Goal: Find specific page/section: Find specific page/section

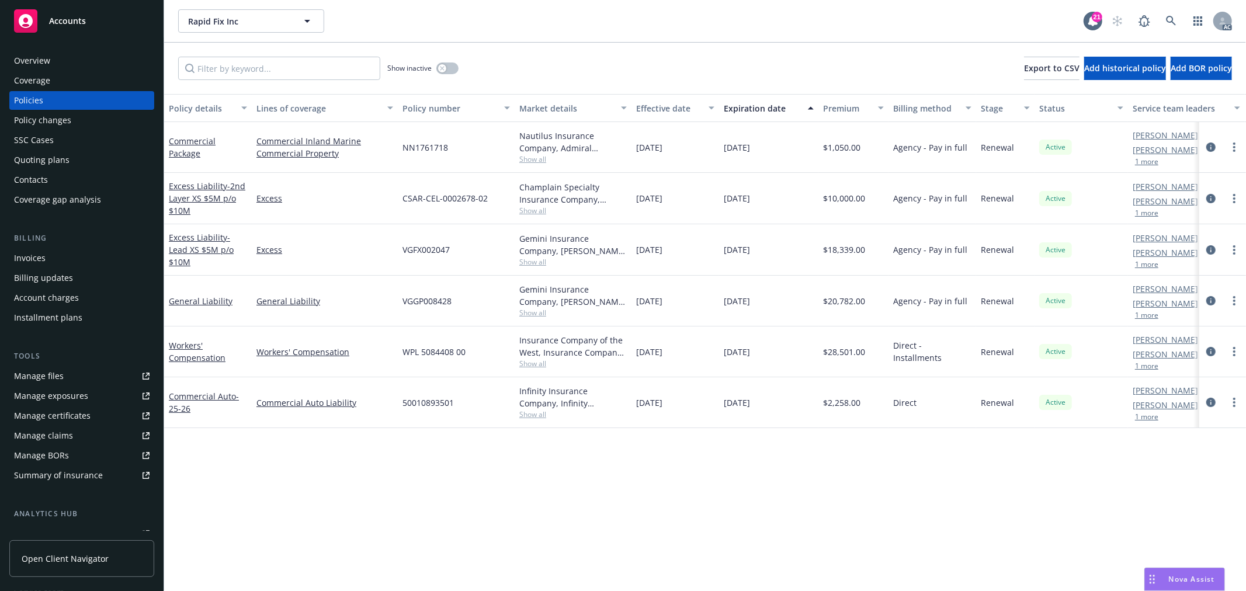
click at [1145, 211] on button "1 more" at bounding box center [1146, 213] width 23 height 7
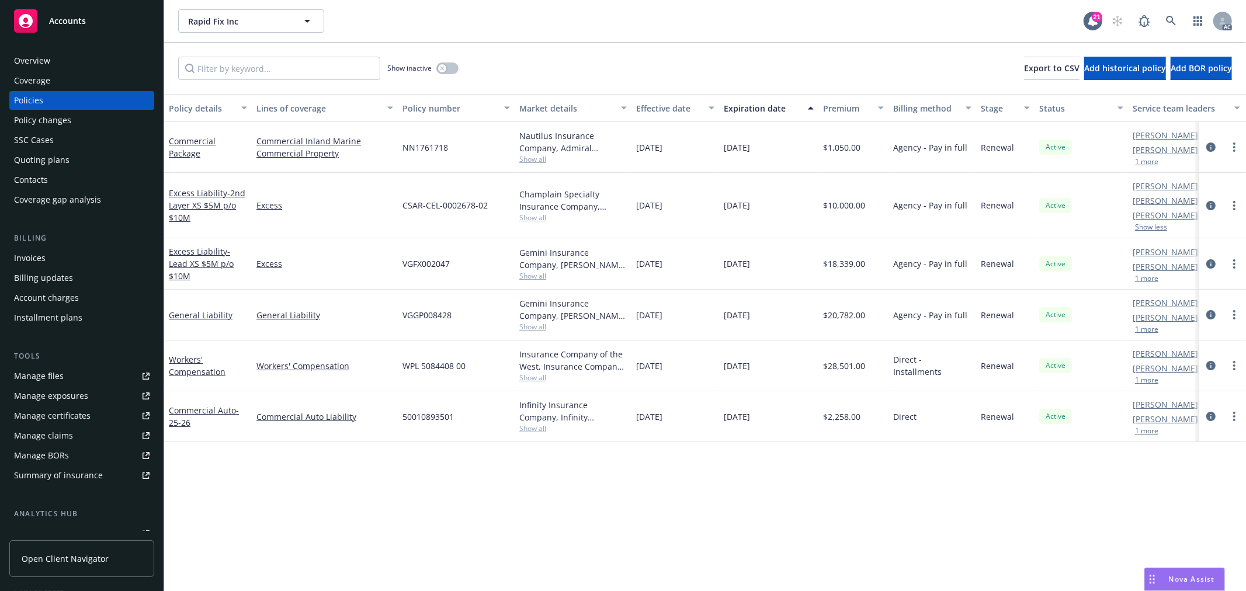
click at [1146, 277] on button "1 more" at bounding box center [1146, 278] width 23 height 7
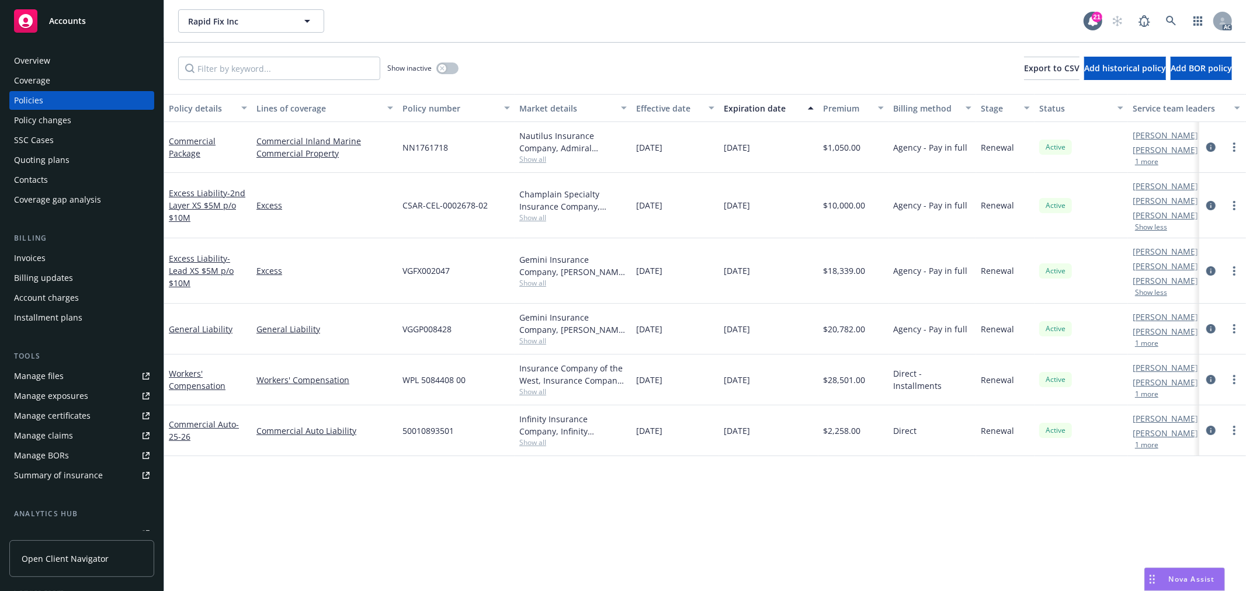
click at [1143, 343] on button "1 more" at bounding box center [1146, 343] width 23 height 7
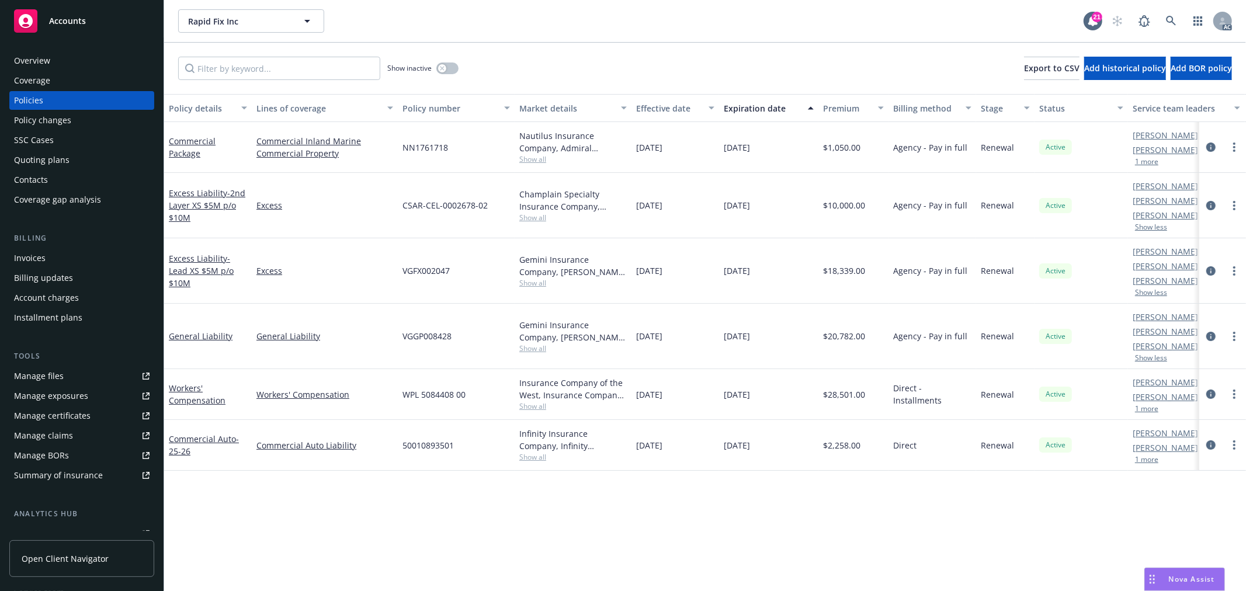
click at [1149, 409] on button "1 more" at bounding box center [1146, 408] width 23 height 7
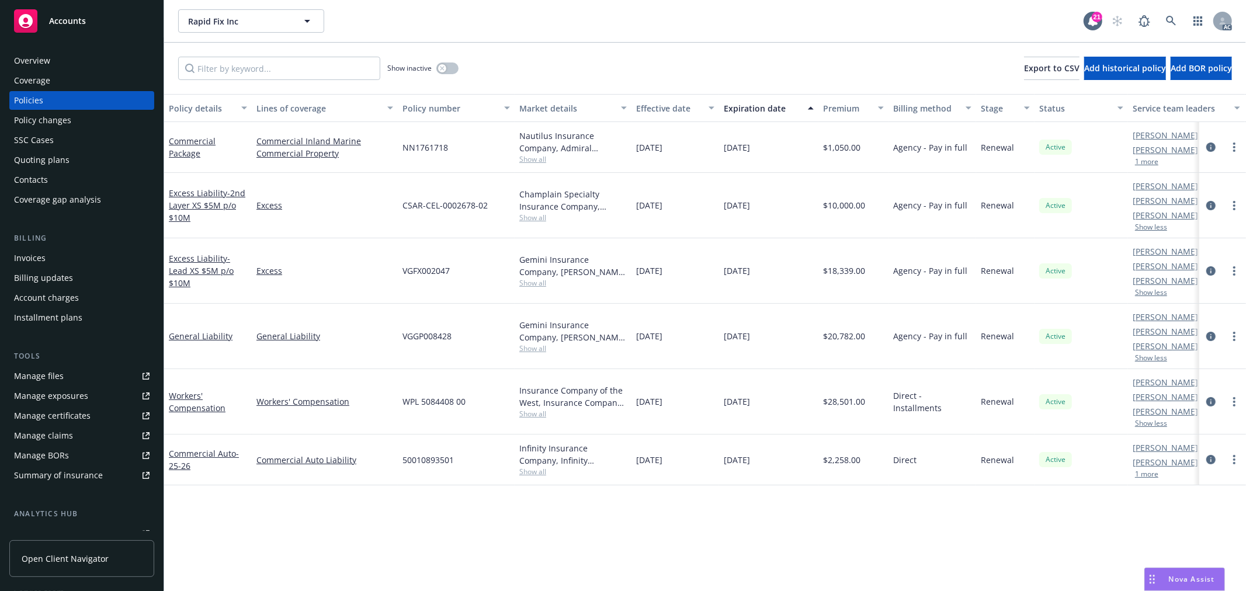
click at [1152, 472] on button "1 more" at bounding box center [1146, 474] width 23 height 7
